Goal: Information Seeking & Learning: Learn about a topic

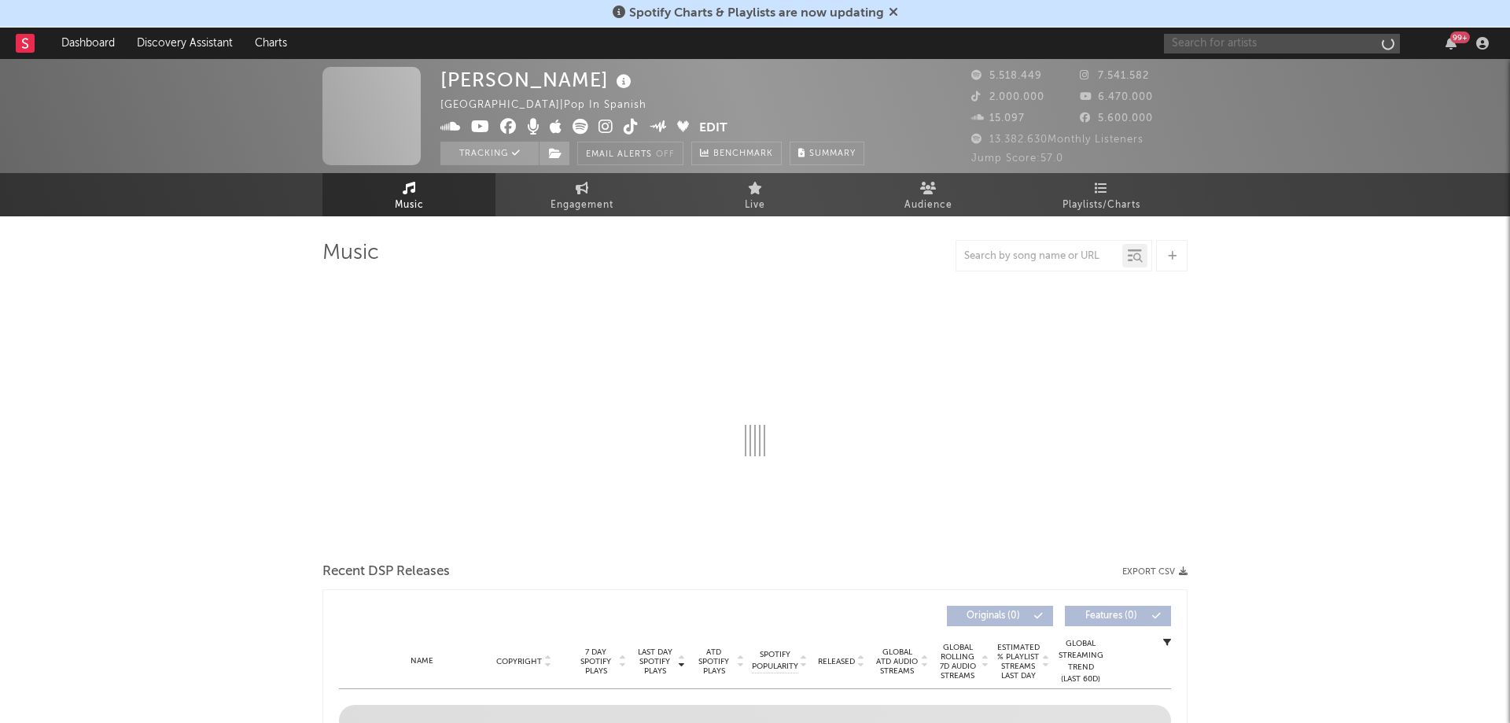
click at [1213, 42] on input "text" at bounding box center [1282, 44] width 236 height 20
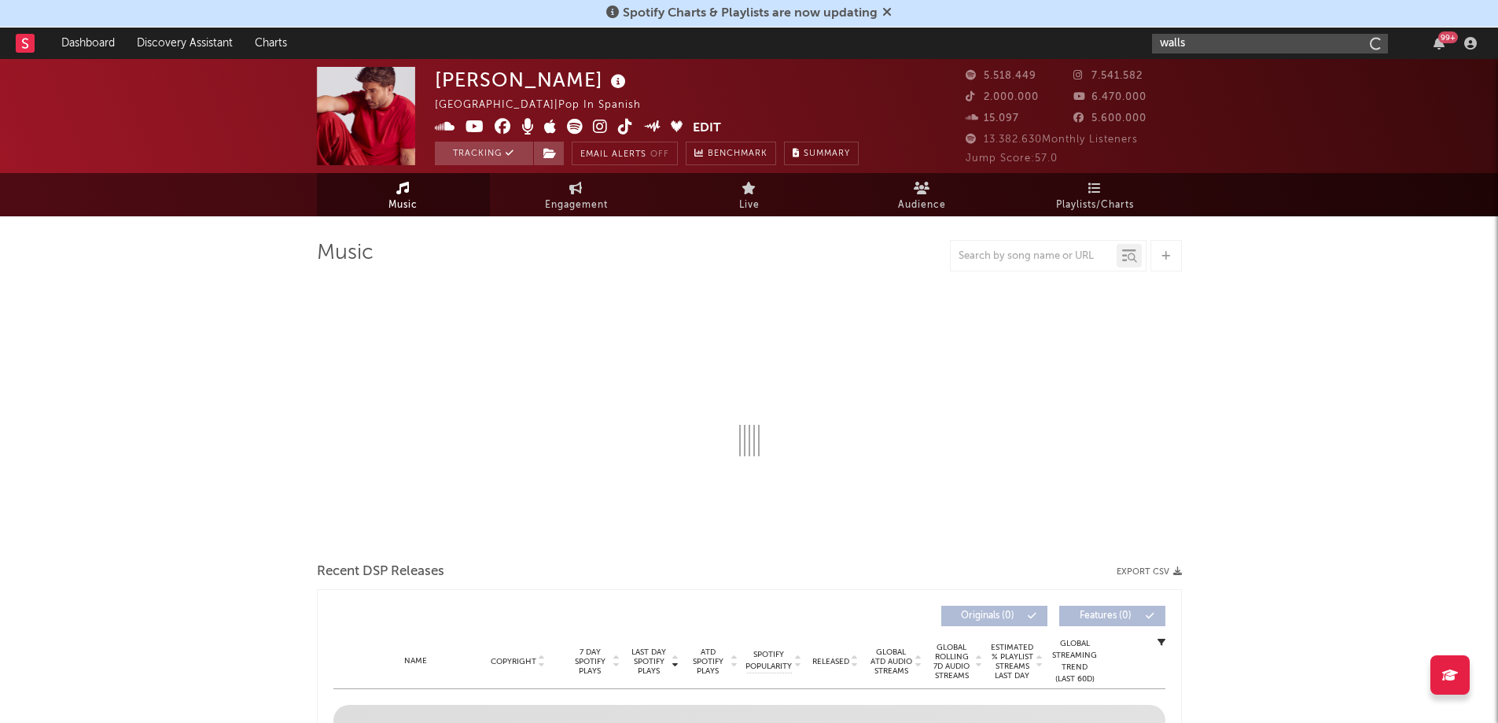
type input "walls"
select select "6m"
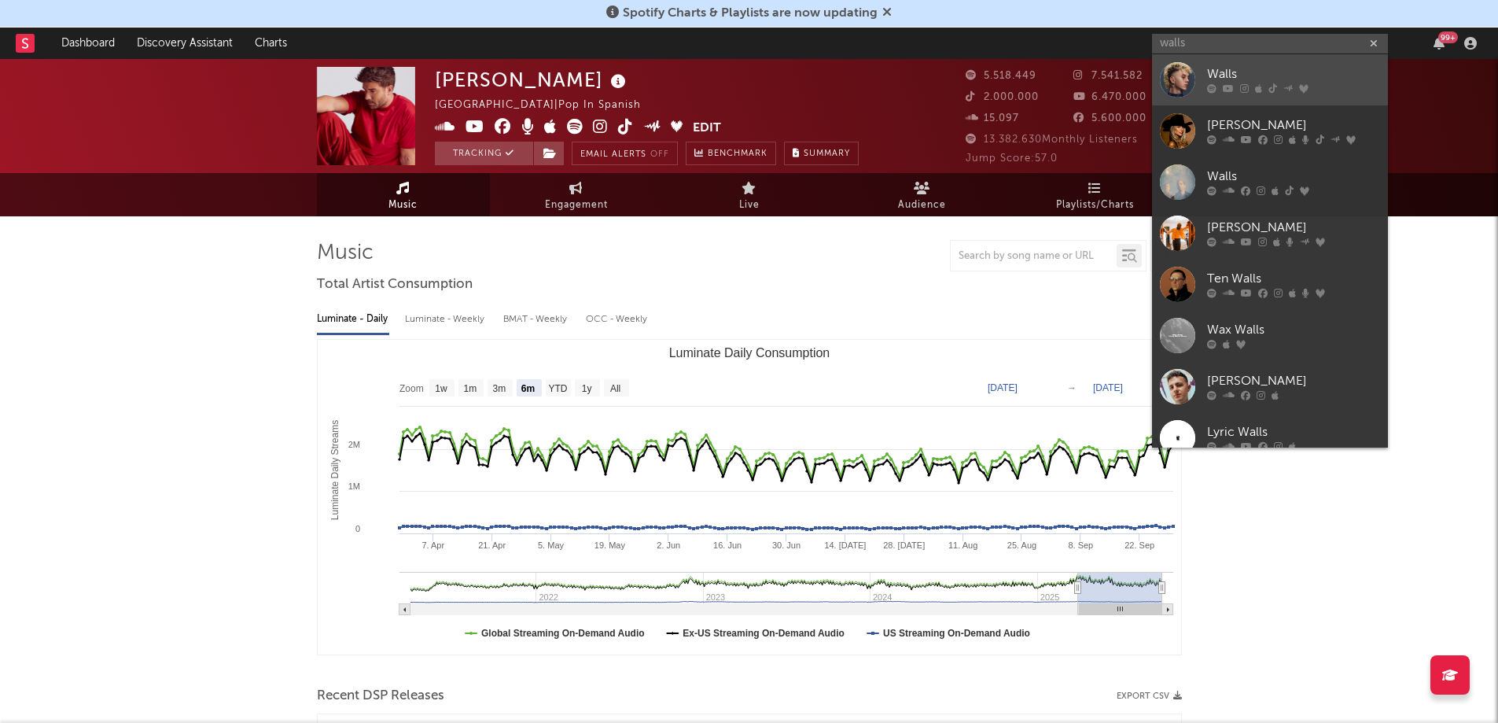
click at [1198, 84] on link "Walls" at bounding box center [1270, 79] width 236 height 51
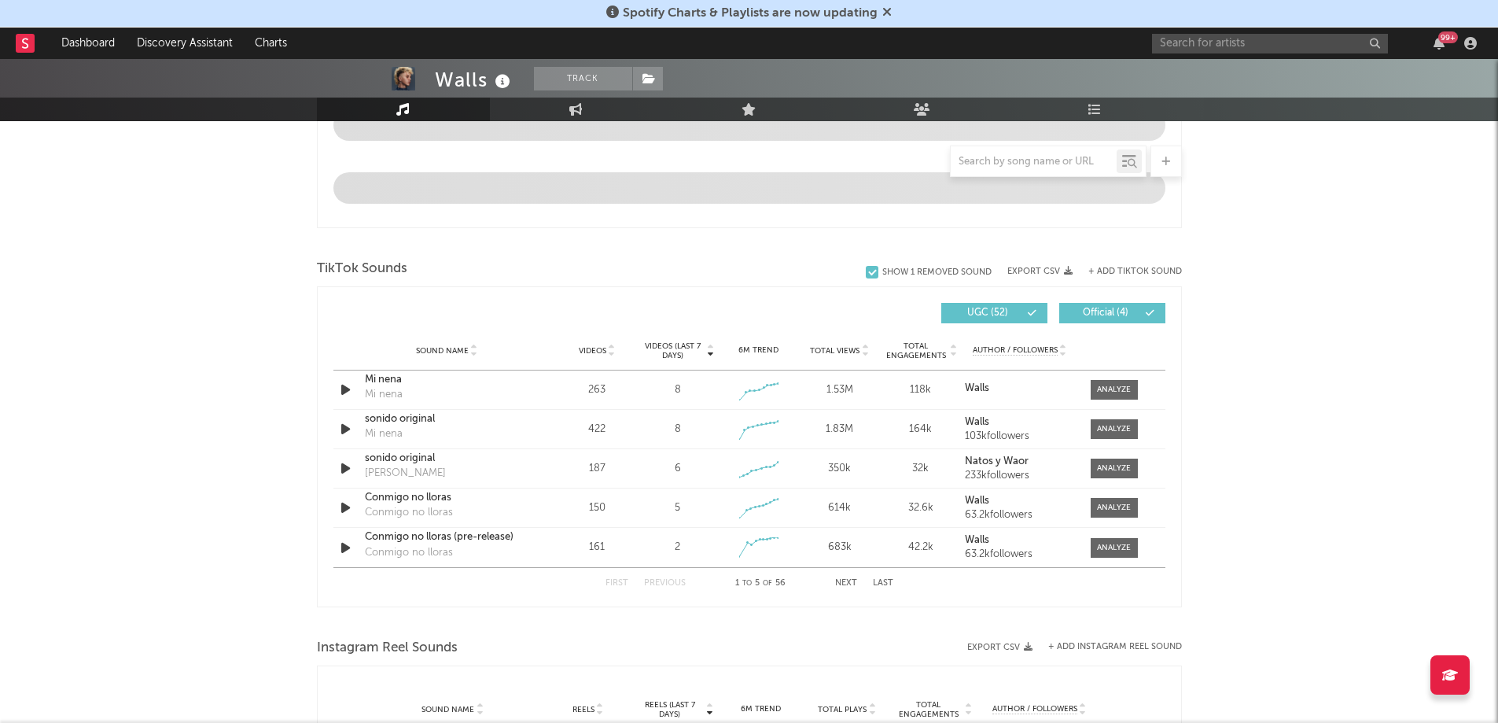
select select "6m"
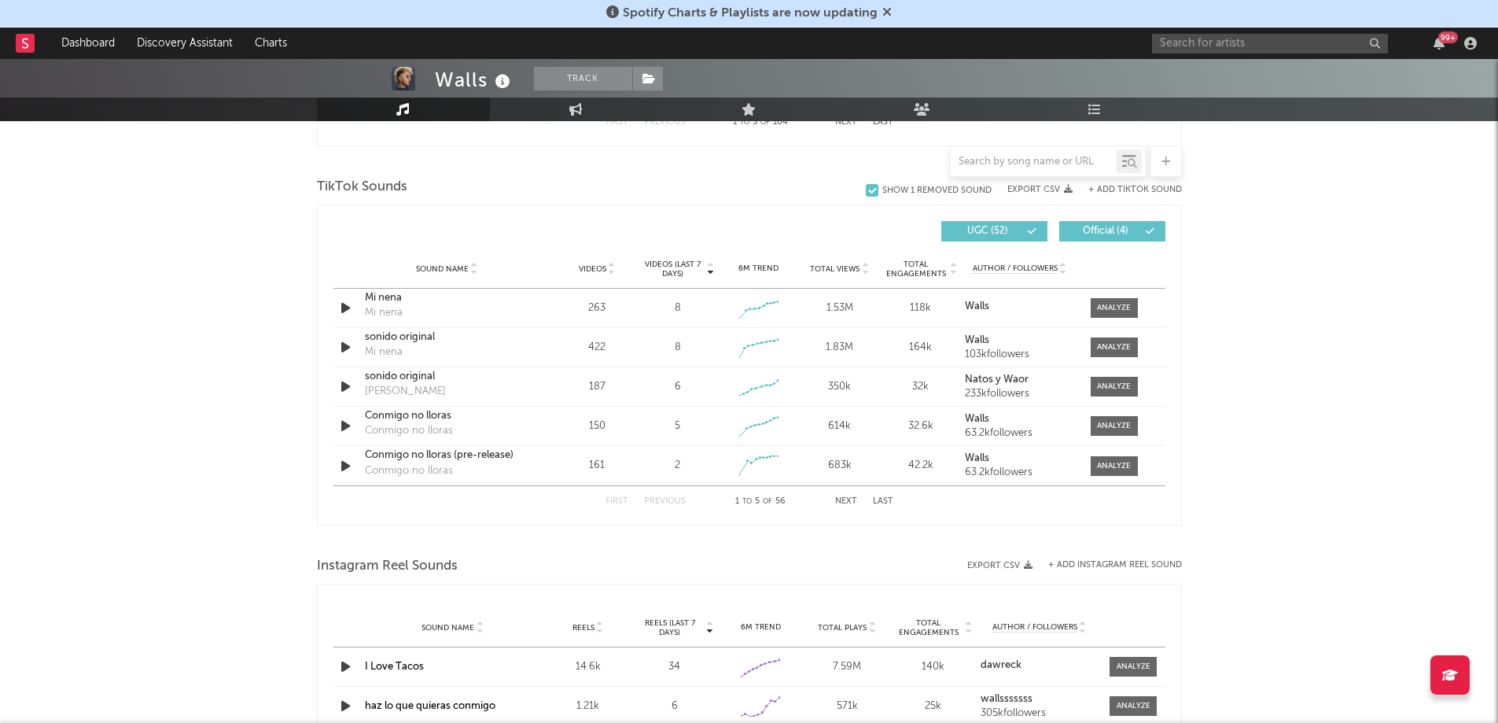
scroll to position [955, 0]
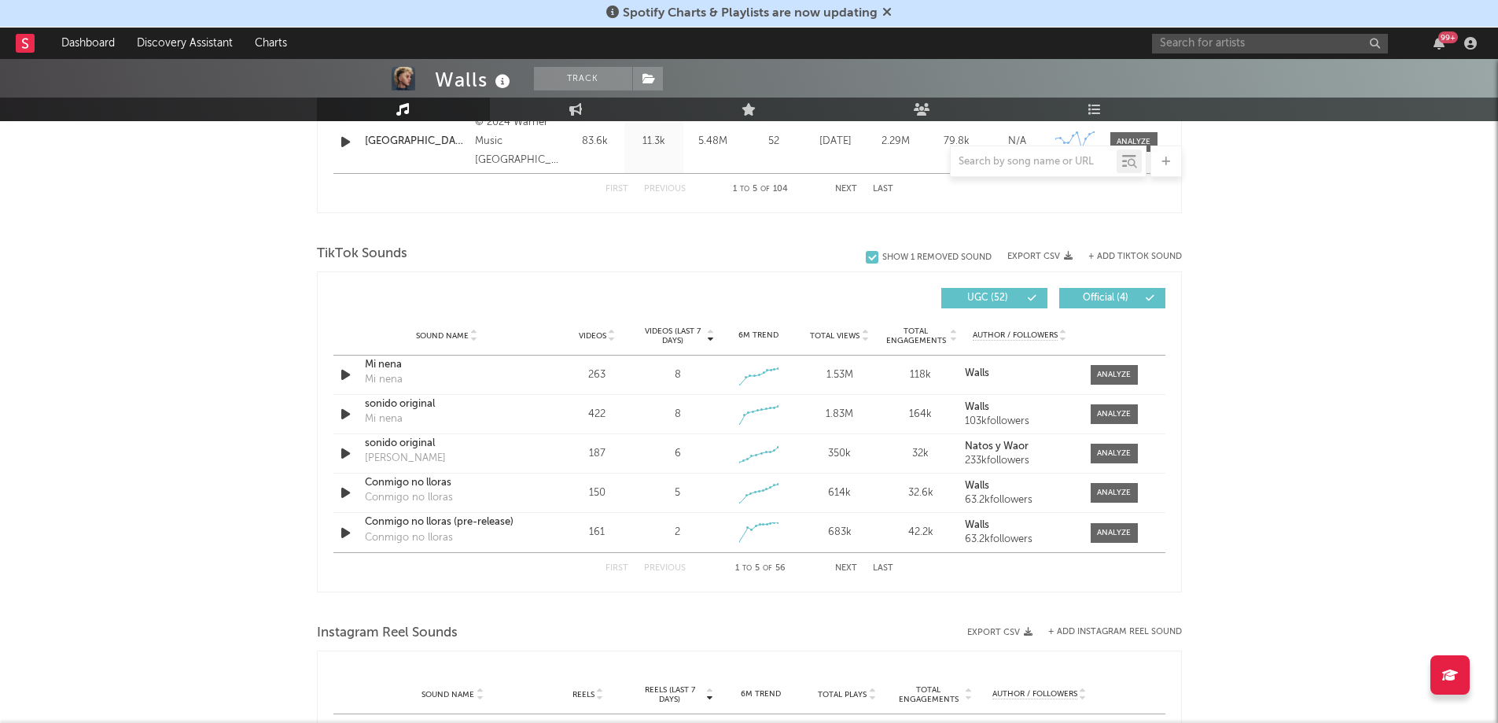
click at [842, 567] on button "Next" at bounding box center [846, 568] width 22 height 9
click at [671, 561] on div "First Previous 6 to 10 of 56 Next Last" at bounding box center [750, 568] width 288 height 31
click at [662, 569] on button "Previous" at bounding box center [665, 568] width 42 height 9
click at [1251, 279] on div "Walls Track [GEOGRAPHIC_DATA] | Hip-Hop/Rap Edit Track Benchmark Summary 156.95…" at bounding box center [749, 292] width 1498 height 2376
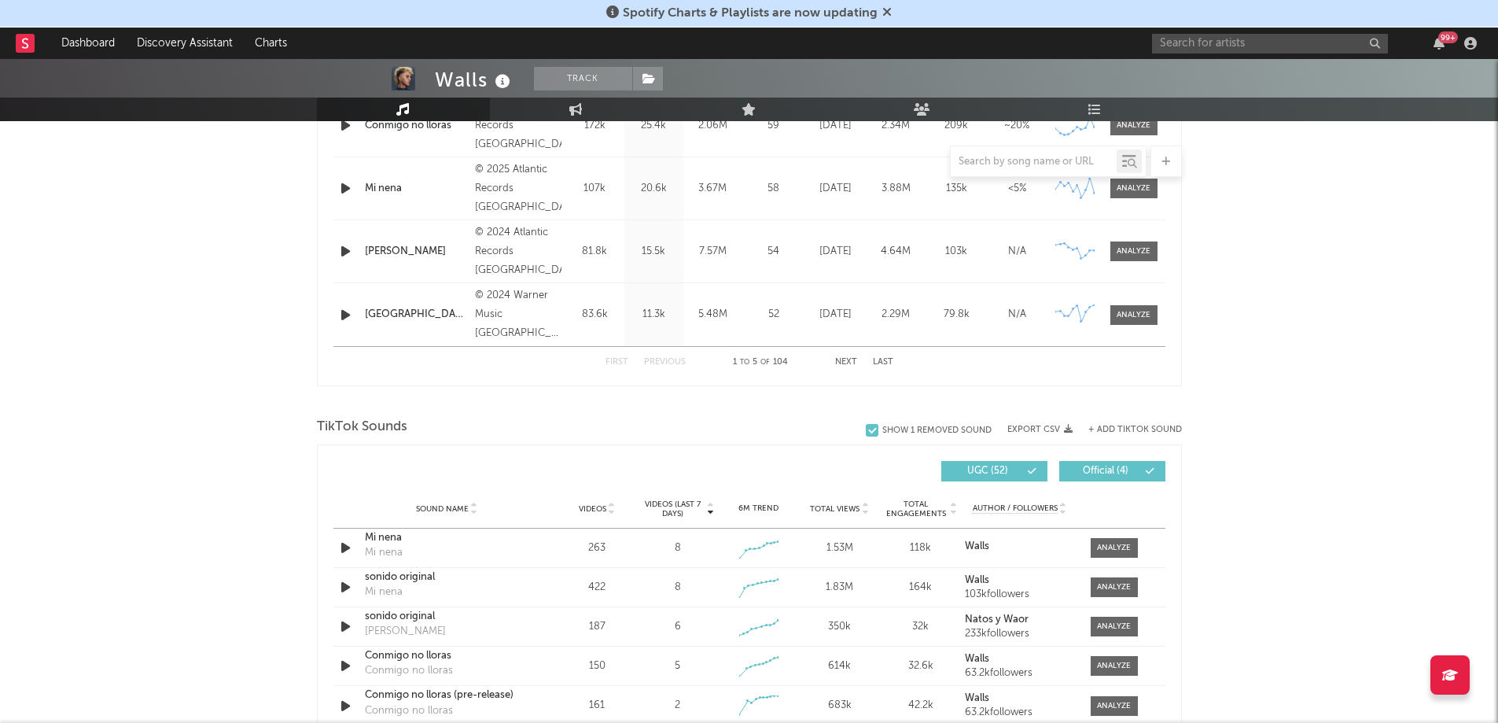
scroll to position [0, 0]
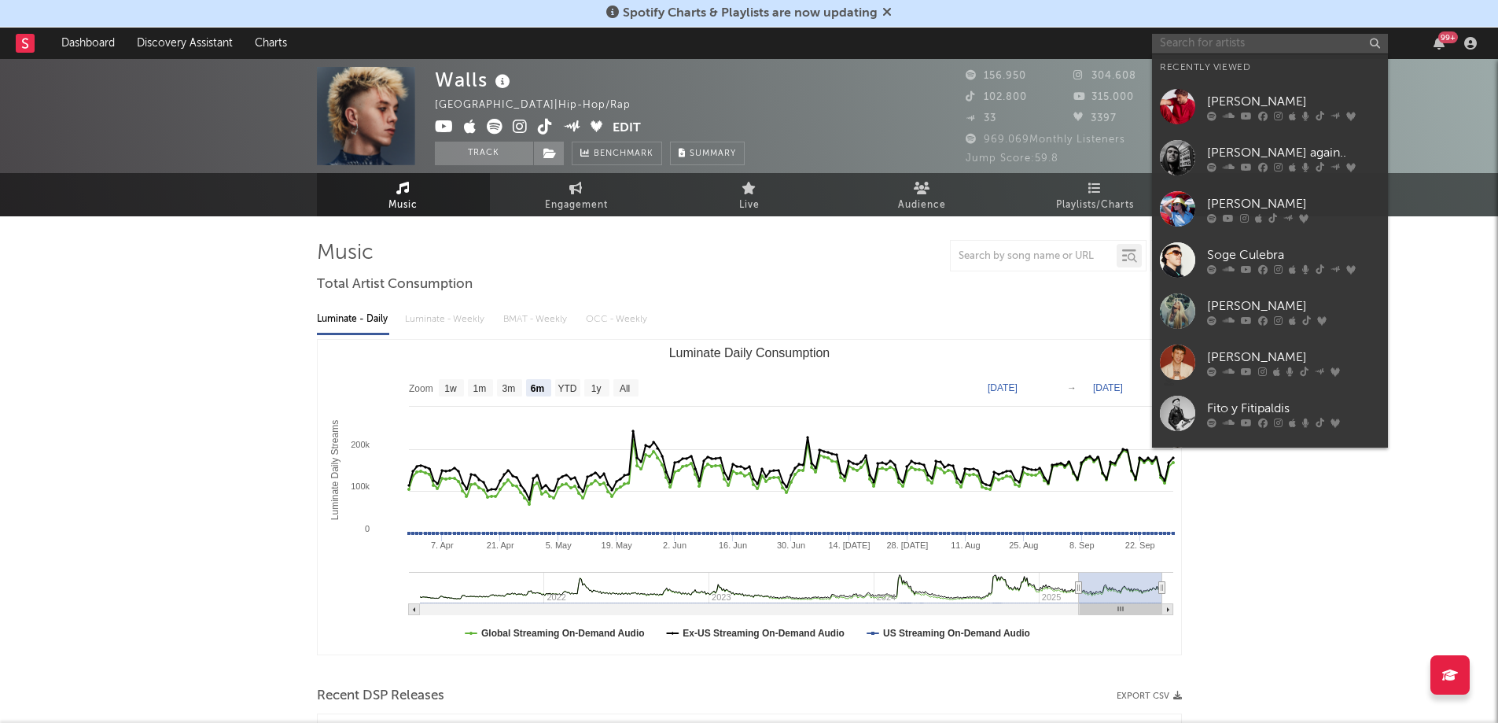
click at [1249, 42] on input "text" at bounding box center [1270, 44] width 236 height 20
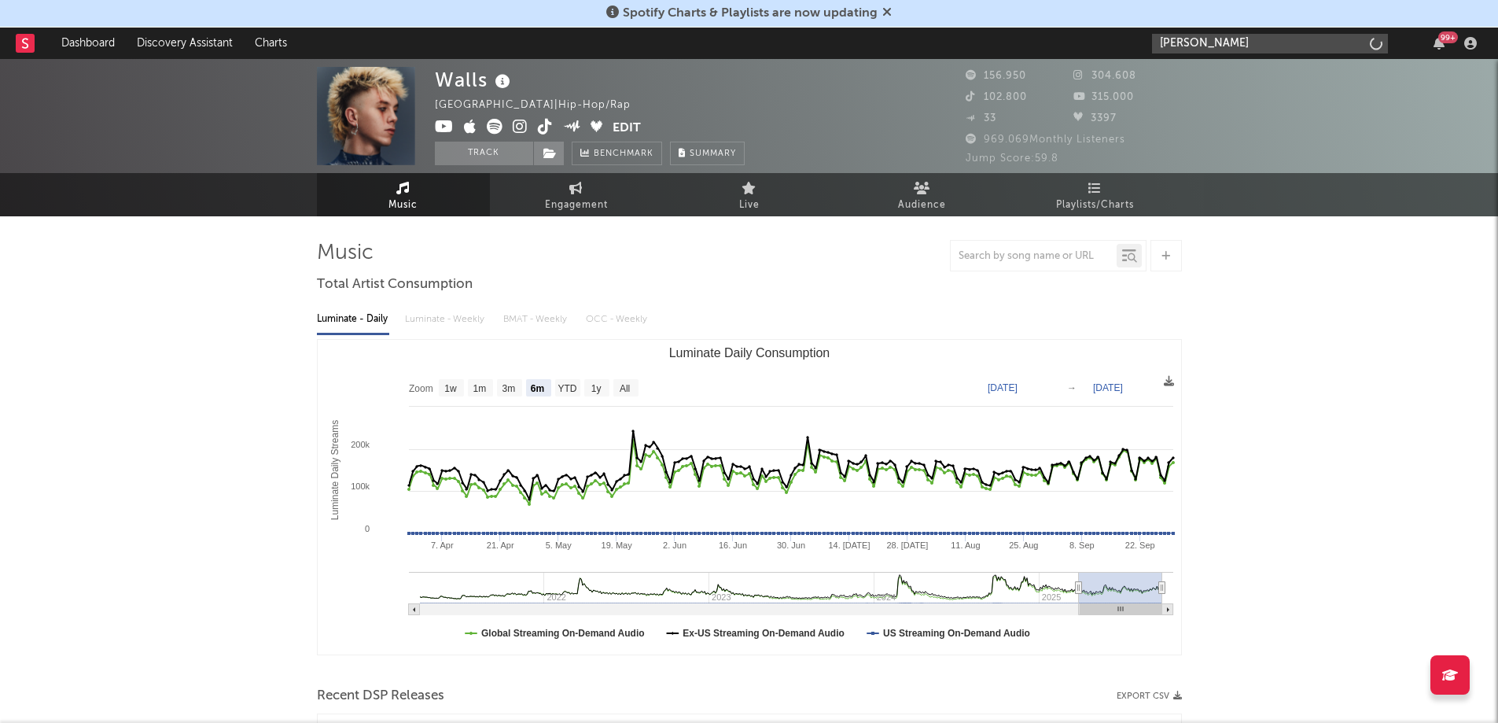
type input "[PERSON_NAME]"
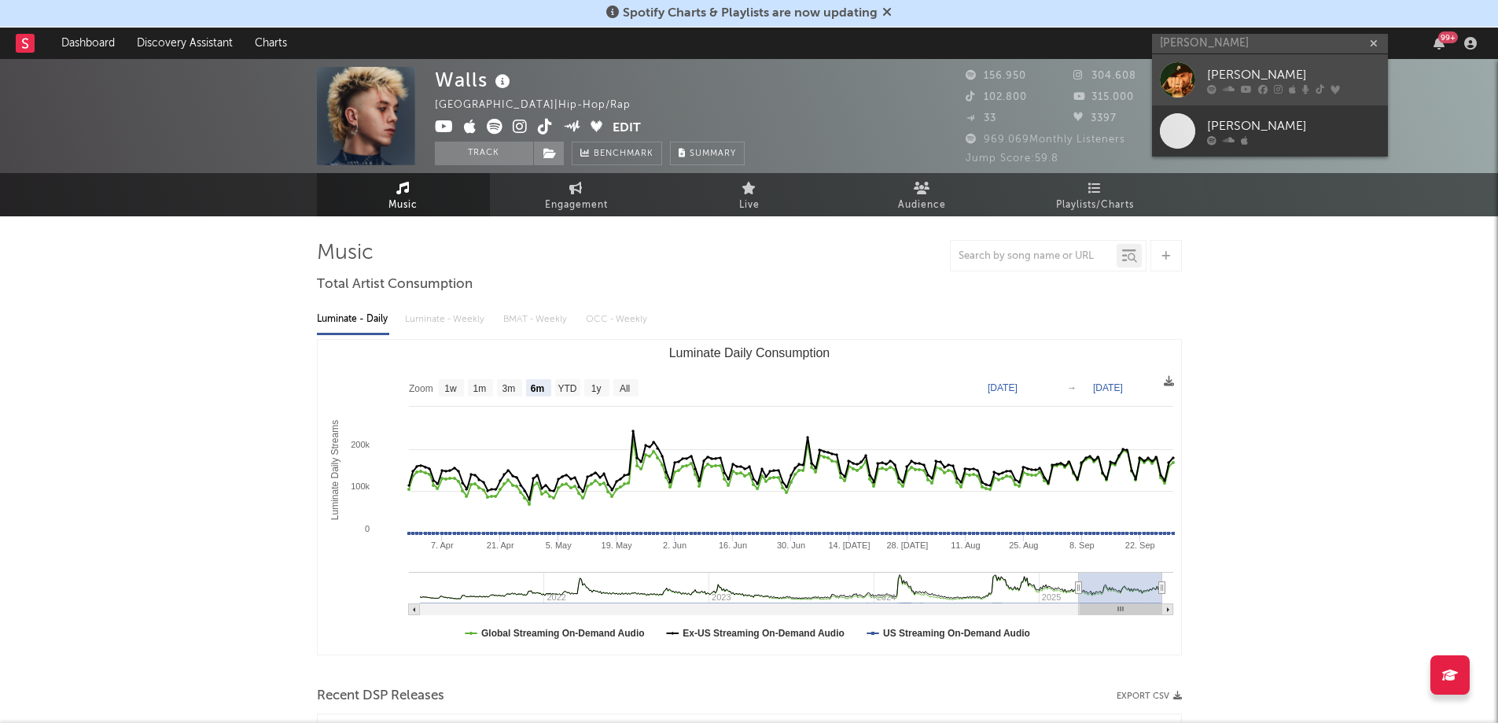
click at [1250, 68] on div "[PERSON_NAME]" at bounding box center [1293, 74] width 173 height 19
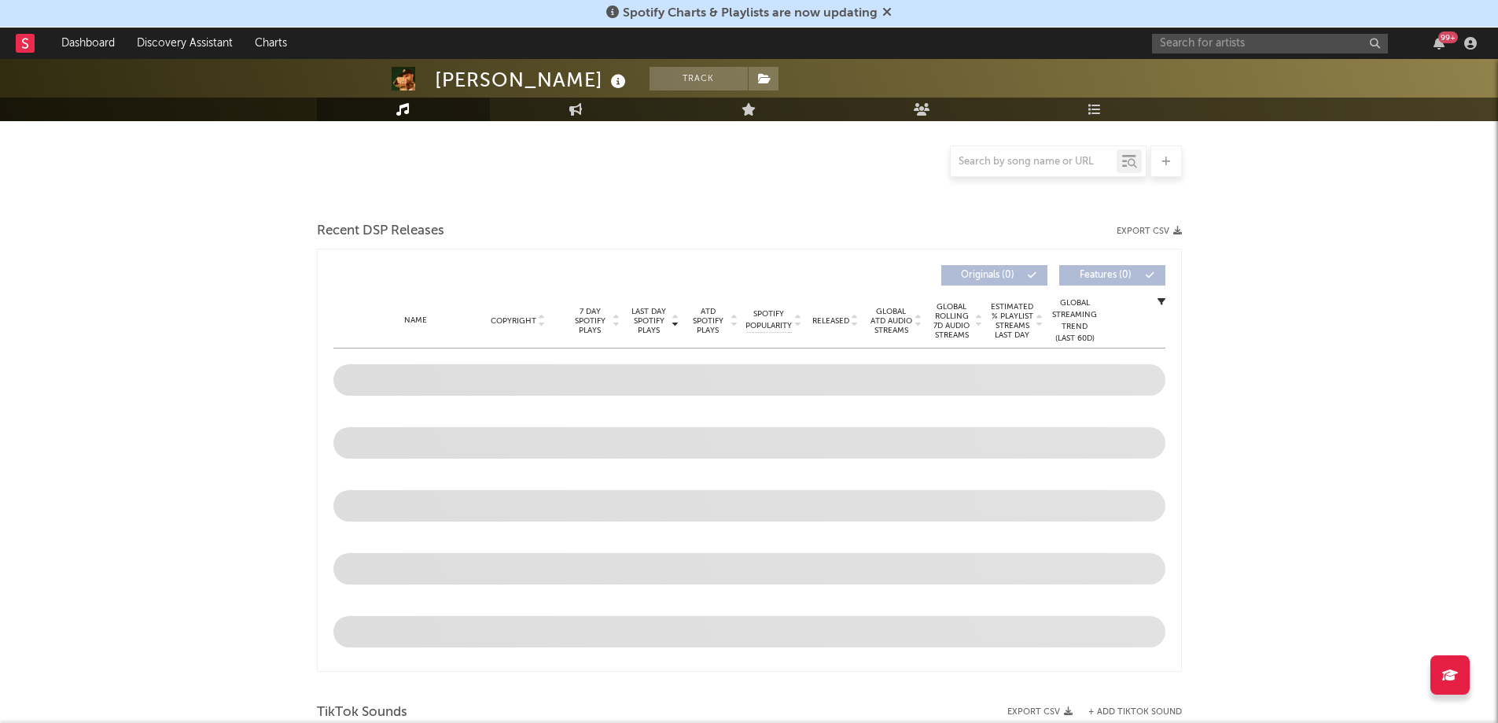
select select "6m"
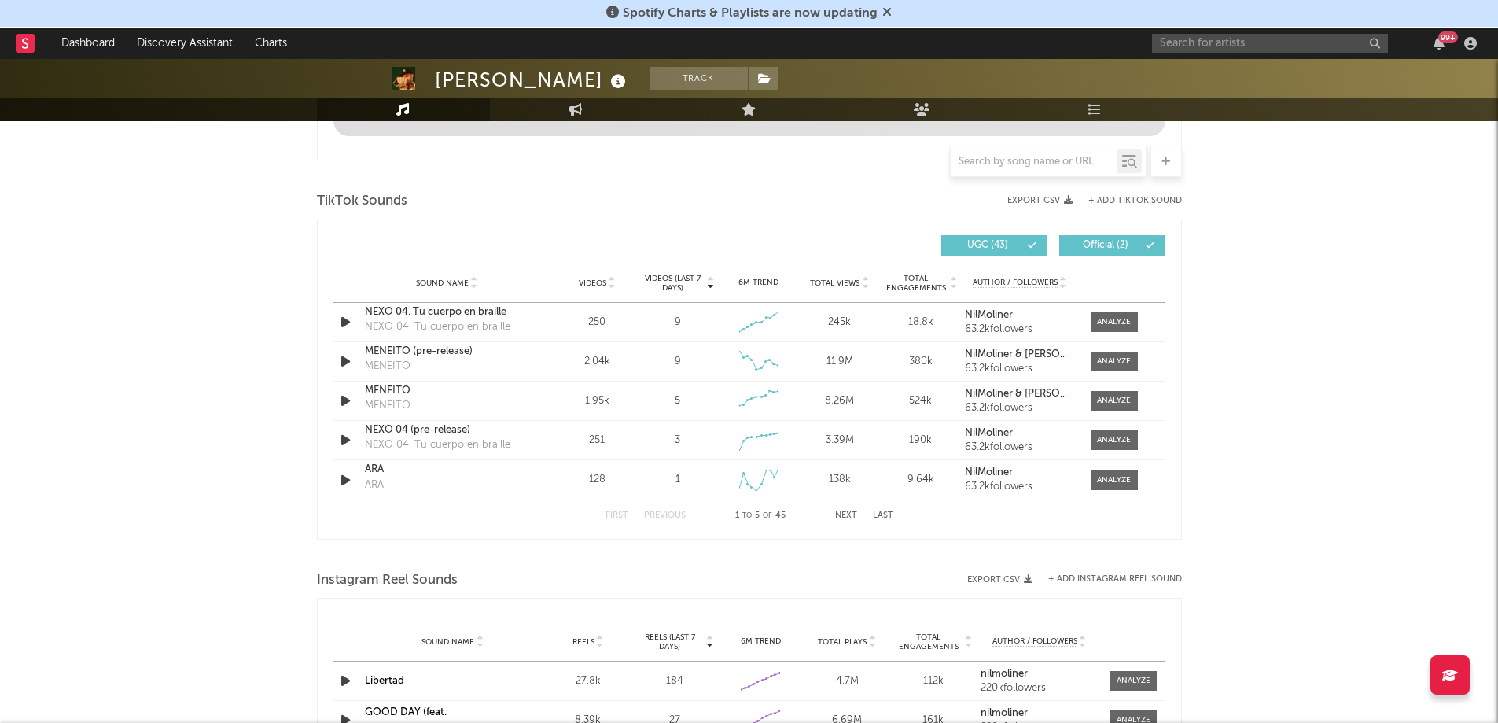
scroll to position [977, 0]
